Goal: Task Accomplishment & Management: Manage account settings

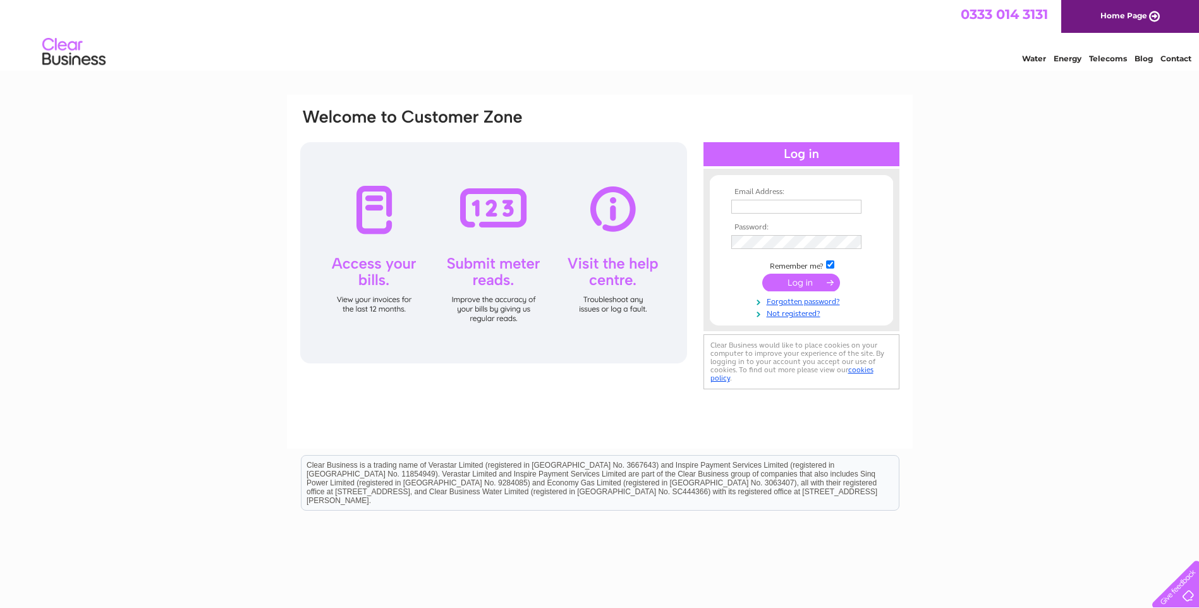
click at [773, 204] on input "text" at bounding box center [796, 207] width 130 height 14
type input "ami@rjlewis.co.uk"
click at [815, 285] on input "submit" at bounding box center [801, 283] width 78 height 18
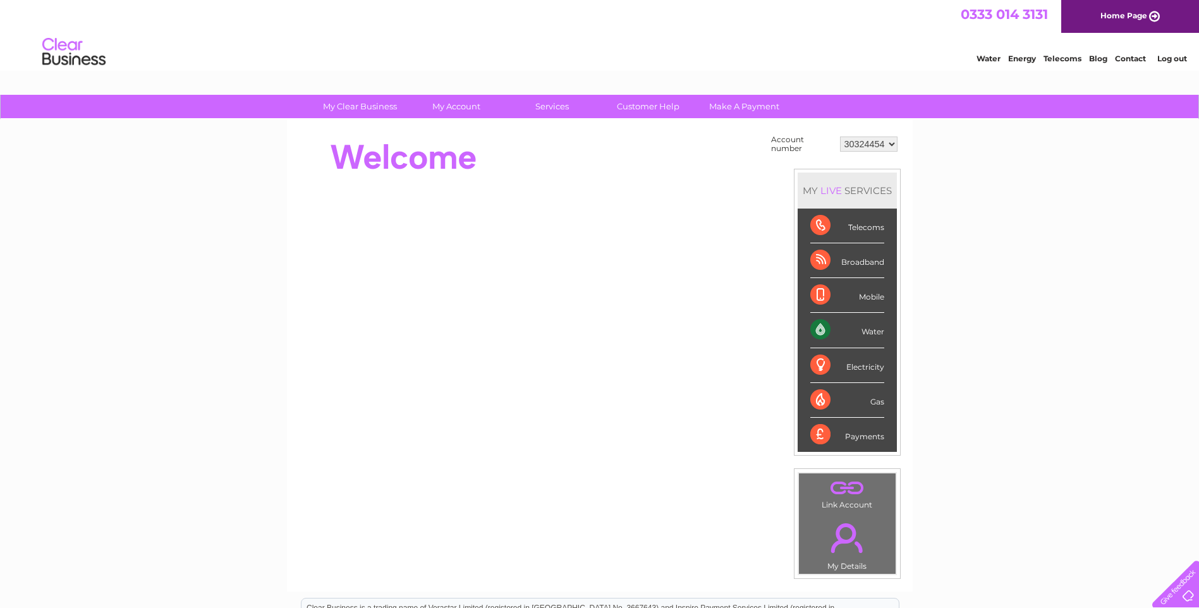
click at [849, 369] on div "Electricity" at bounding box center [847, 365] width 74 height 35
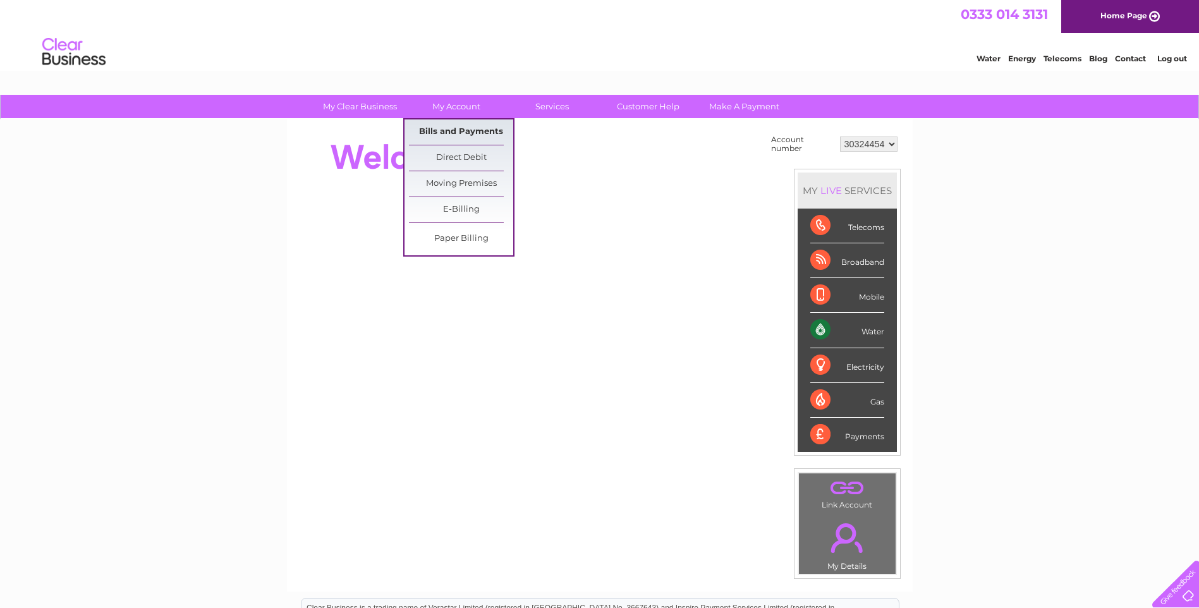
click at [453, 129] on link "Bills and Payments" at bounding box center [461, 131] width 104 height 25
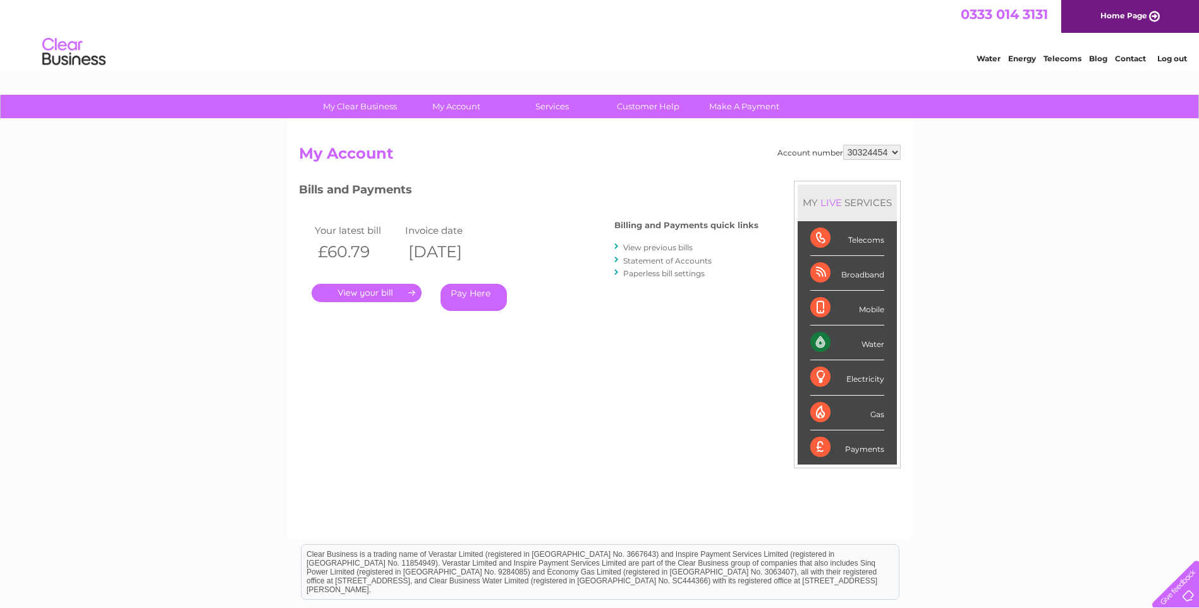
click at [381, 294] on link "." at bounding box center [367, 293] width 110 height 18
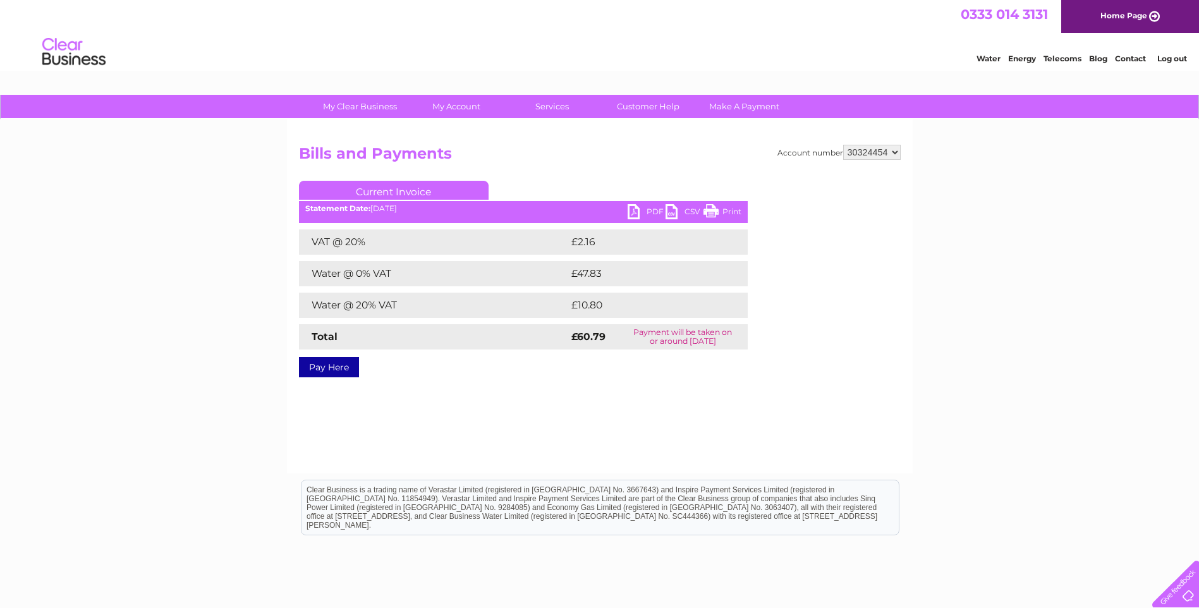
click at [639, 210] on link "PDF" at bounding box center [647, 213] width 38 height 18
